Goal: Go to known website: Access a specific website the user already knows

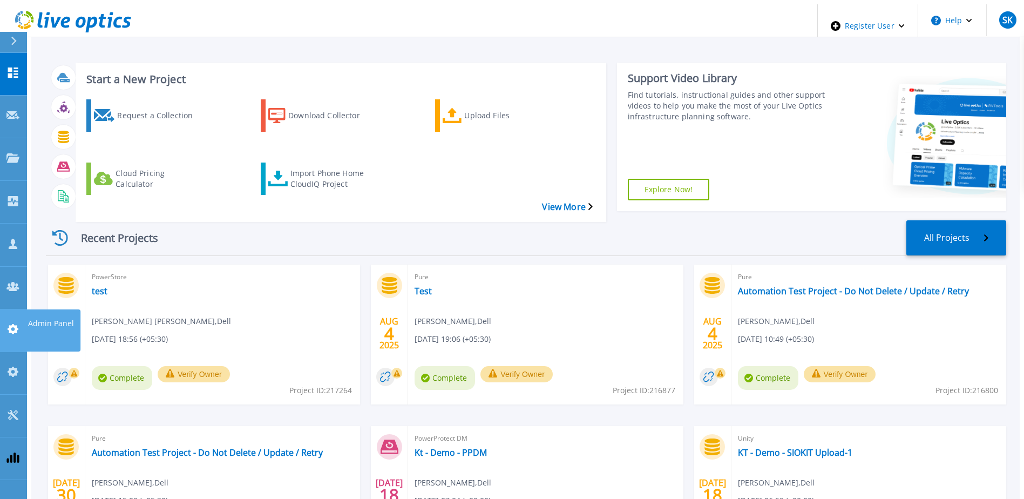
click at [10, 324] on icon at bounding box center [13, 329] width 11 height 10
